Goal: Transaction & Acquisition: Purchase product/service

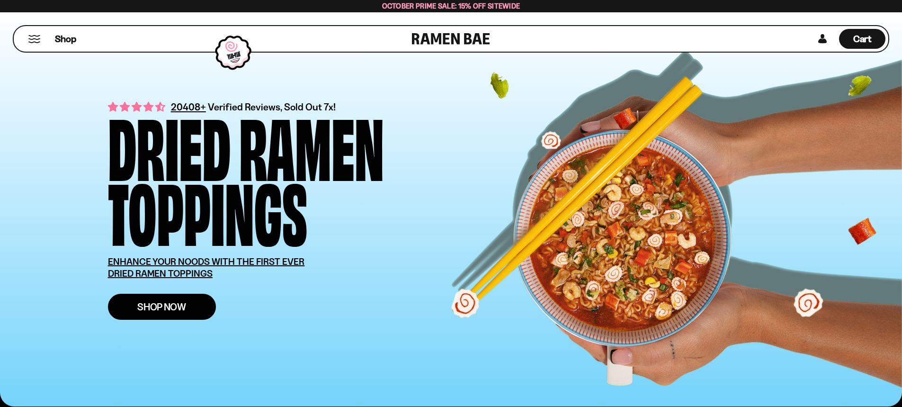
click at [196, 309] on link "Shop Now" at bounding box center [162, 307] width 108 height 26
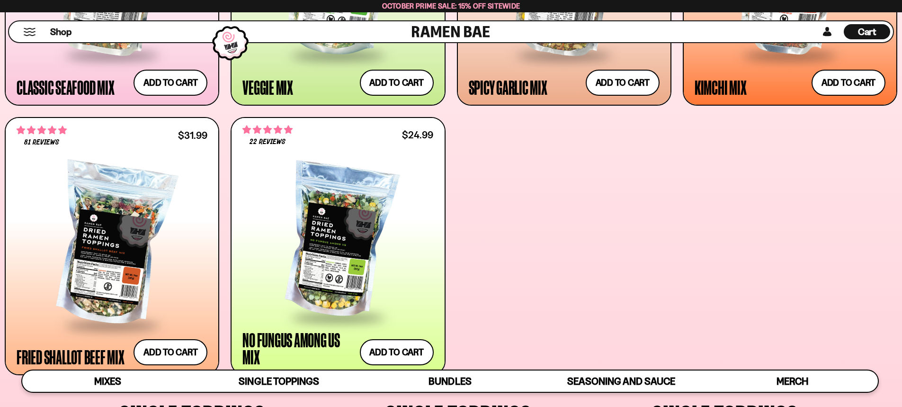
scroll to position [631, 0]
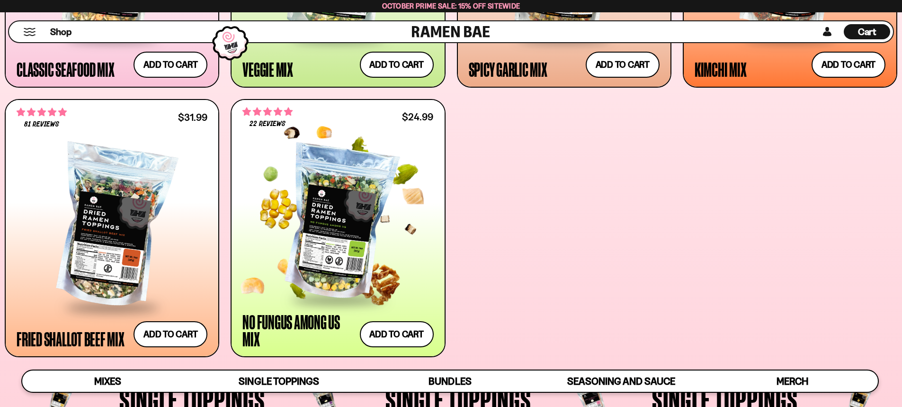
click at [359, 264] on div at bounding box center [337, 222] width 191 height 151
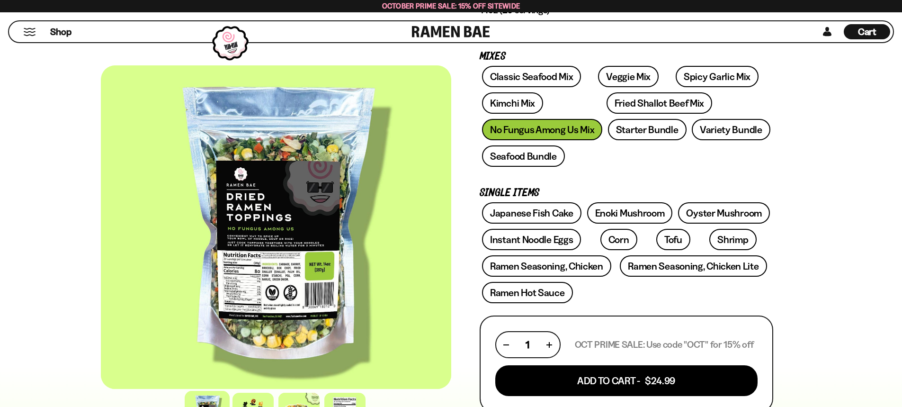
scroll to position [252, 0]
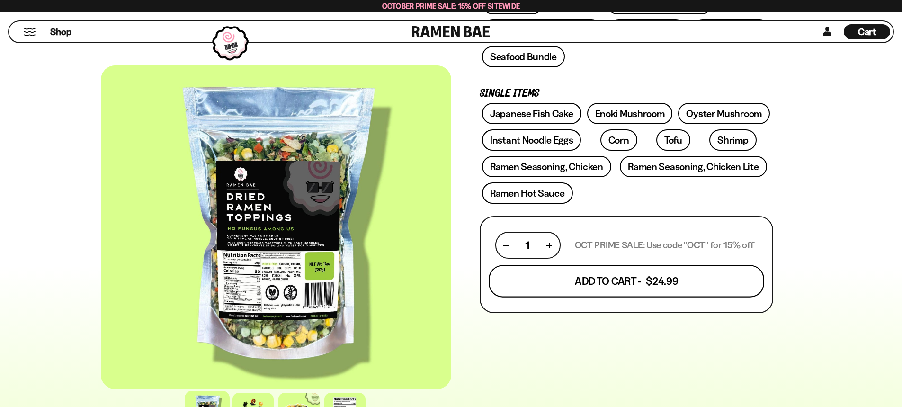
click at [645, 286] on button "Add To Cart - $24.99" at bounding box center [627, 281] width 276 height 32
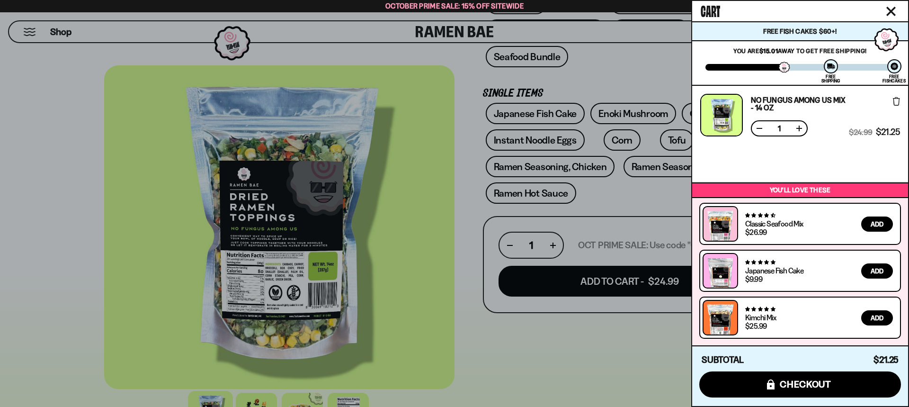
click at [604, 375] on div at bounding box center [454, 203] width 909 height 407
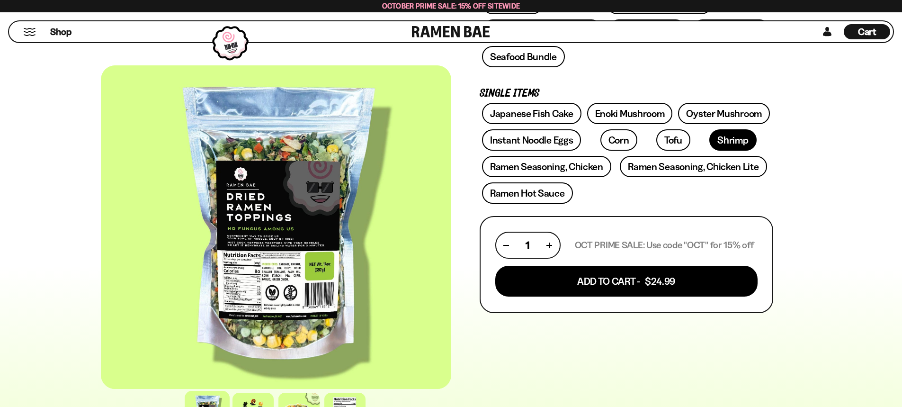
click at [709, 149] on link "Shrimp" at bounding box center [732, 139] width 47 height 21
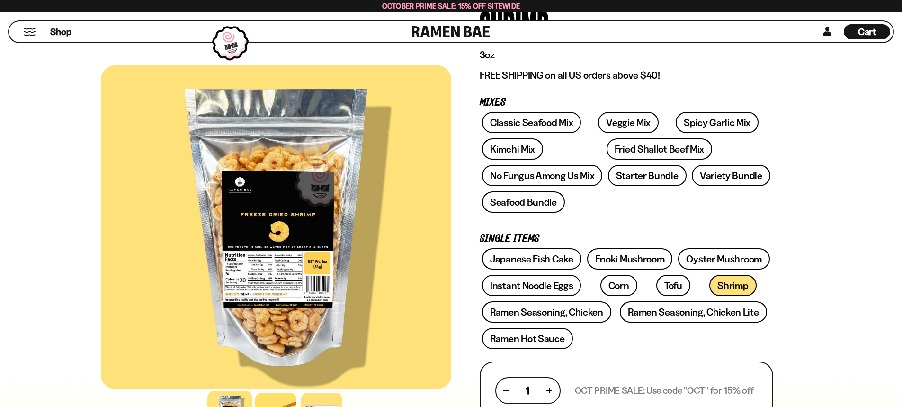
scroll to position [126, 0]
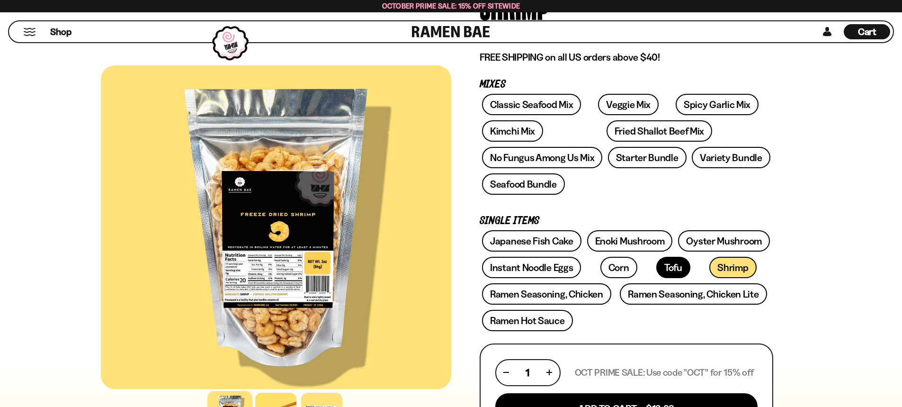
click at [656, 267] on link "Tofu" at bounding box center [673, 267] width 34 height 21
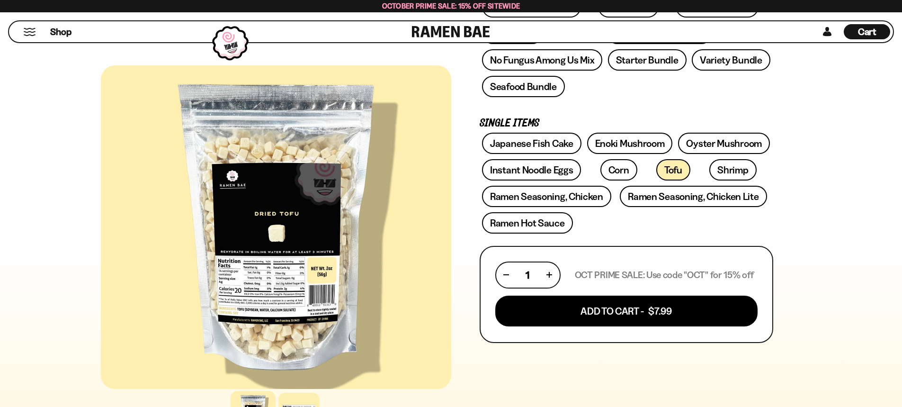
scroll to position [252, 0]
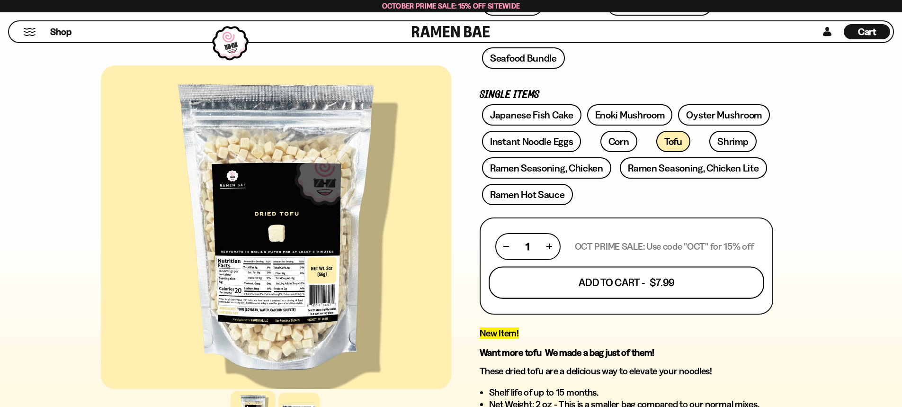
click at [657, 277] on button "Add To Cart - $7.99" at bounding box center [627, 282] width 276 height 32
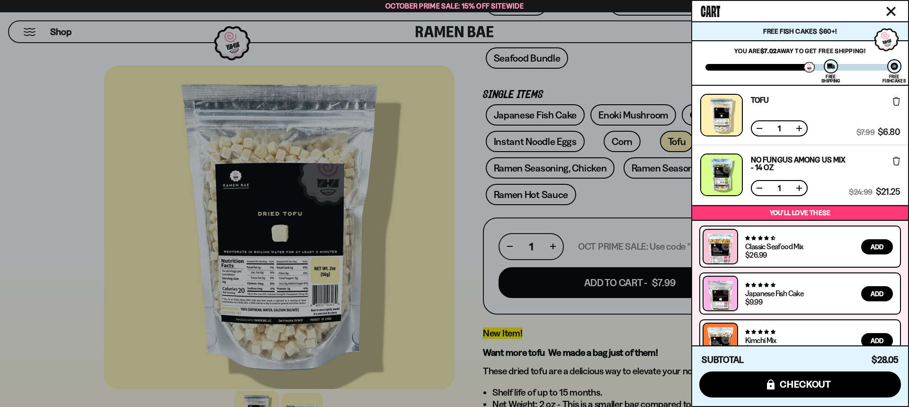
click at [455, 221] on div at bounding box center [454, 203] width 909 height 407
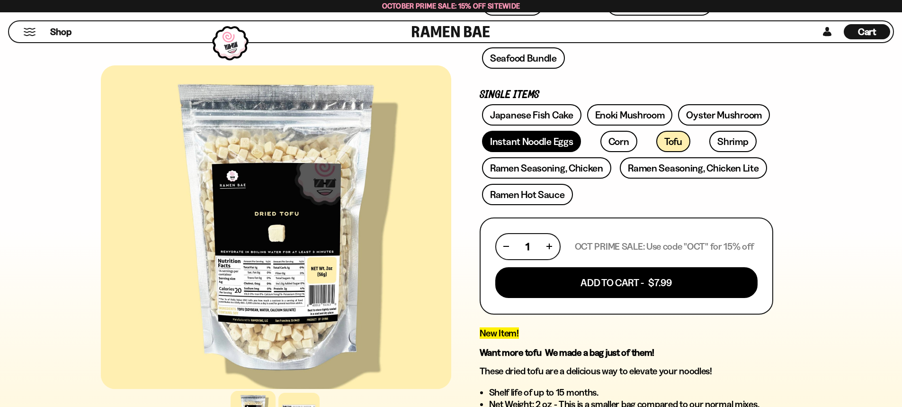
click at [522, 148] on link "Instant Noodle Eggs" at bounding box center [531, 141] width 99 height 21
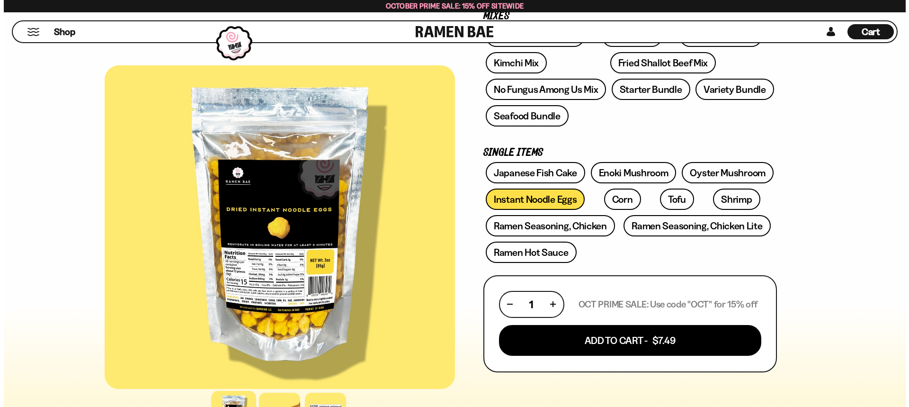
scroll to position [252, 0]
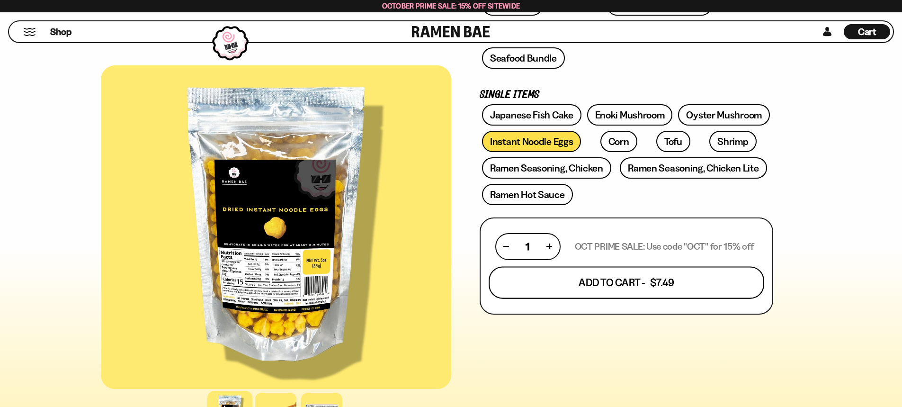
click at [658, 288] on button "Add To Cart - $7.49" at bounding box center [627, 282] width 276 height 32
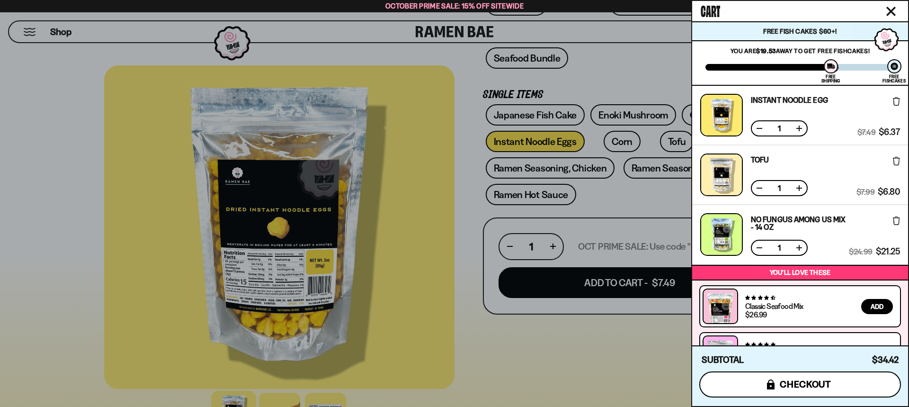
click at [837, 387] on button "icons8-lock checkout" at bounding box center [800, 384] width 202 height 26
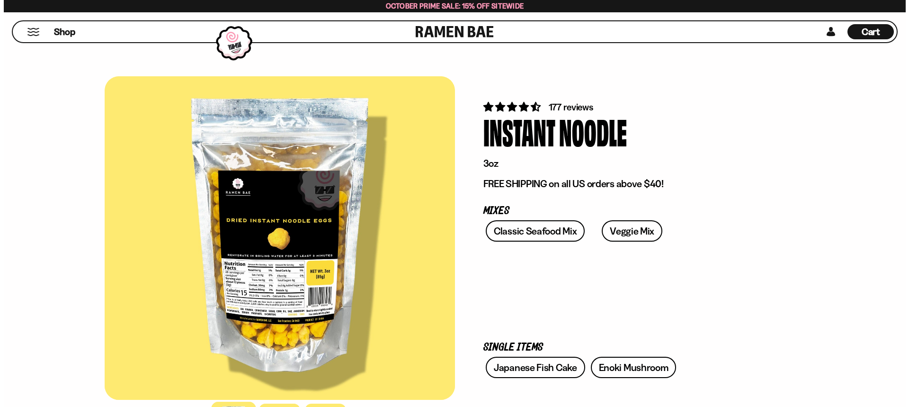
scroll to position [252, 0]
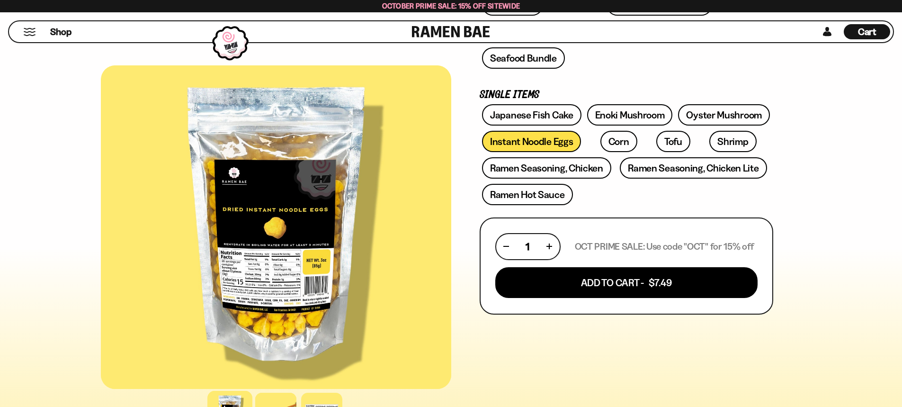
click at [873, 35] on span "Cart" at bounding box center [867, 31] width 18 height 11
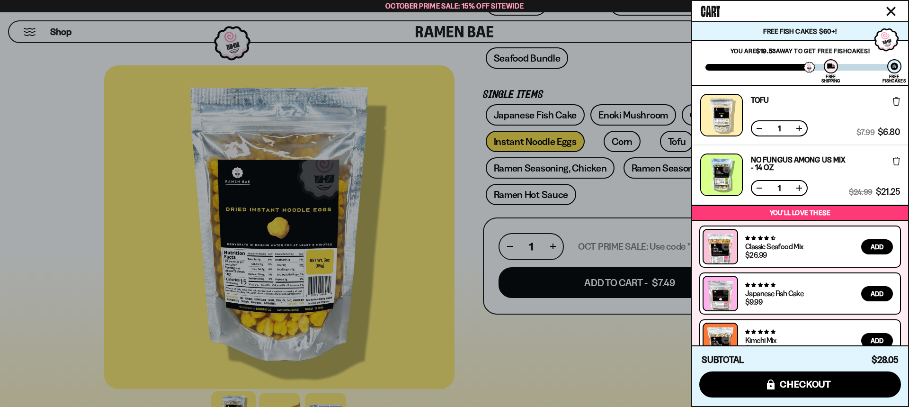
click at [835, 65] on div at bounding box center [831, 66] width 14 height 14
click at [828, 70] on div at bounding box center [831, 66] width 14 height 14
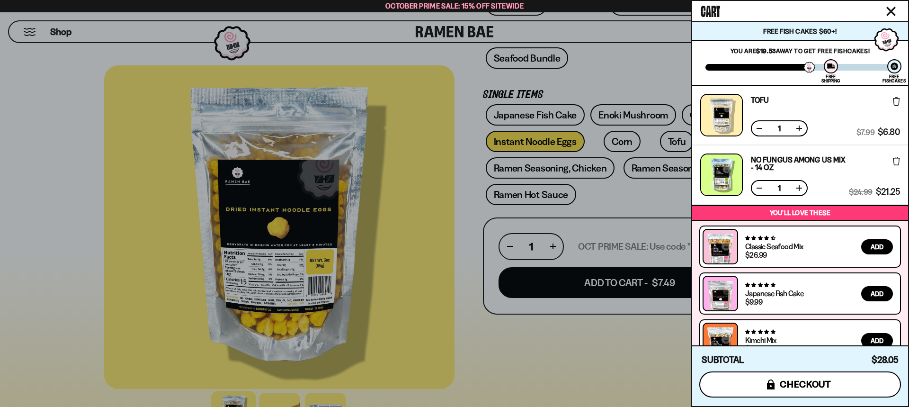
click at [817, 388] on span "checkout" at bounding box center [806, 384] width 52 height 10
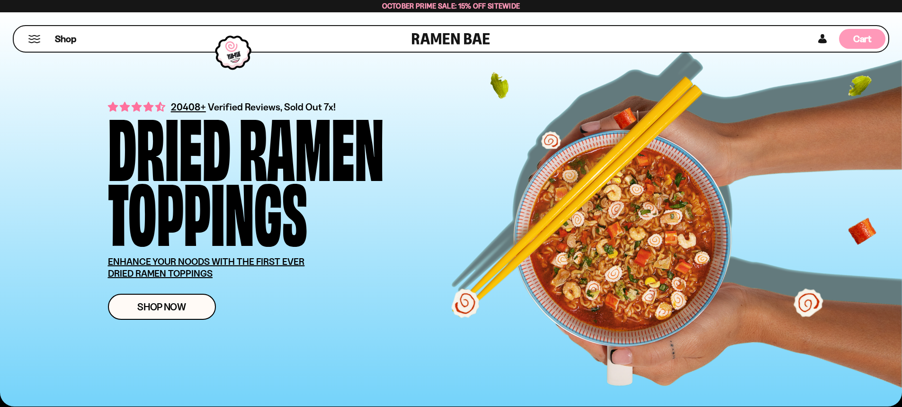
click at [870, 38] on span "Cart" at bounding box center [862, 38] width 18 height 11
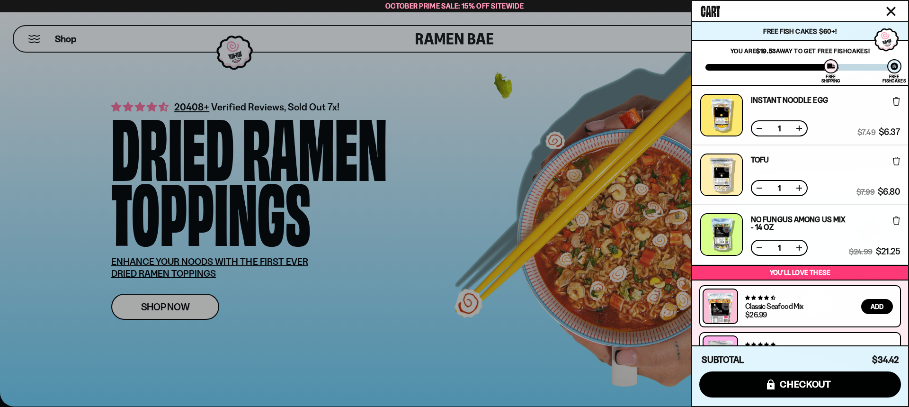
click at [760, 130] on button at bounding box center [759, 128] width 9 height 9
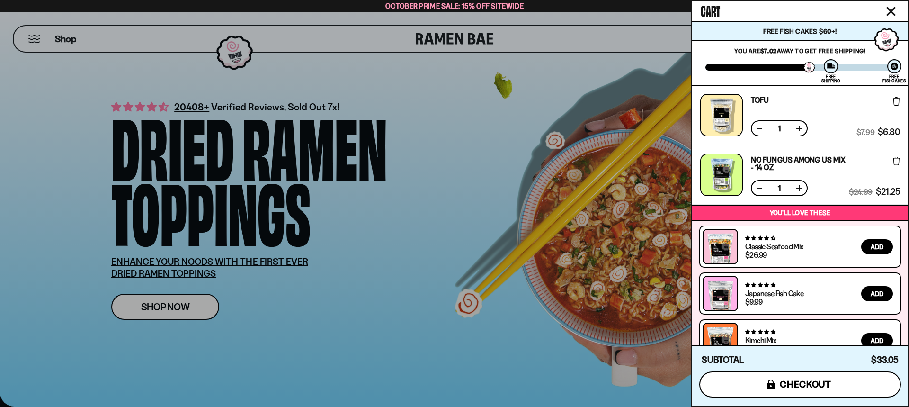
click at [818, 388] on span "checkout" at bounding box center [806, 384] width 52 height 10
